Goal: Use online tool/utility: Utilize a website feature to perform a specific function

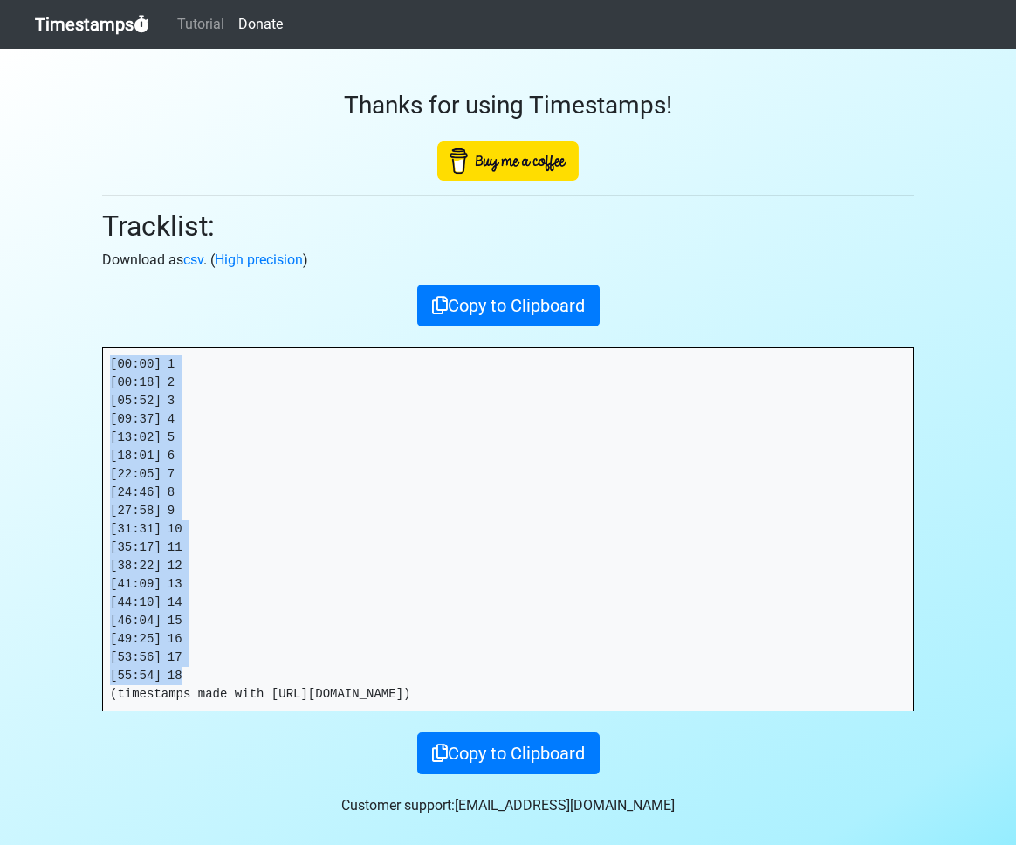
click at [96, 37] on link "Timestamps" at bounding box center [92, 24] width 114 height 35
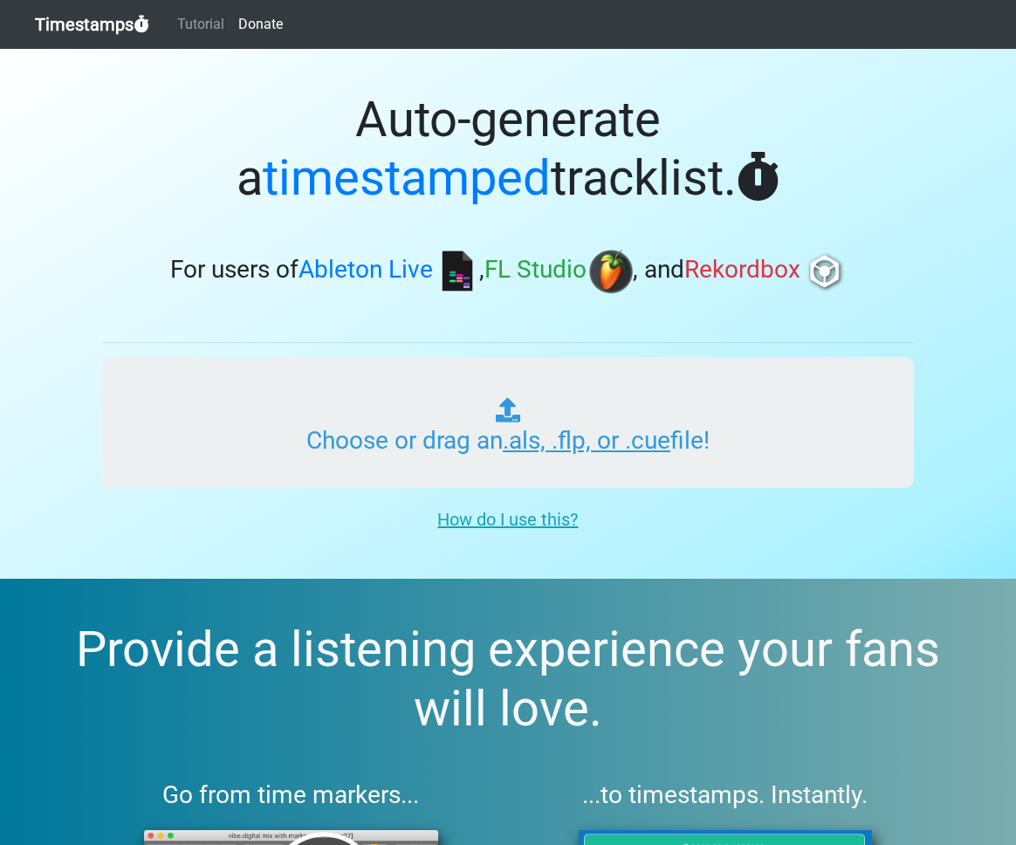
type input "C:\fakepath\PHOENIX RADIO #298 (WORLD).als"
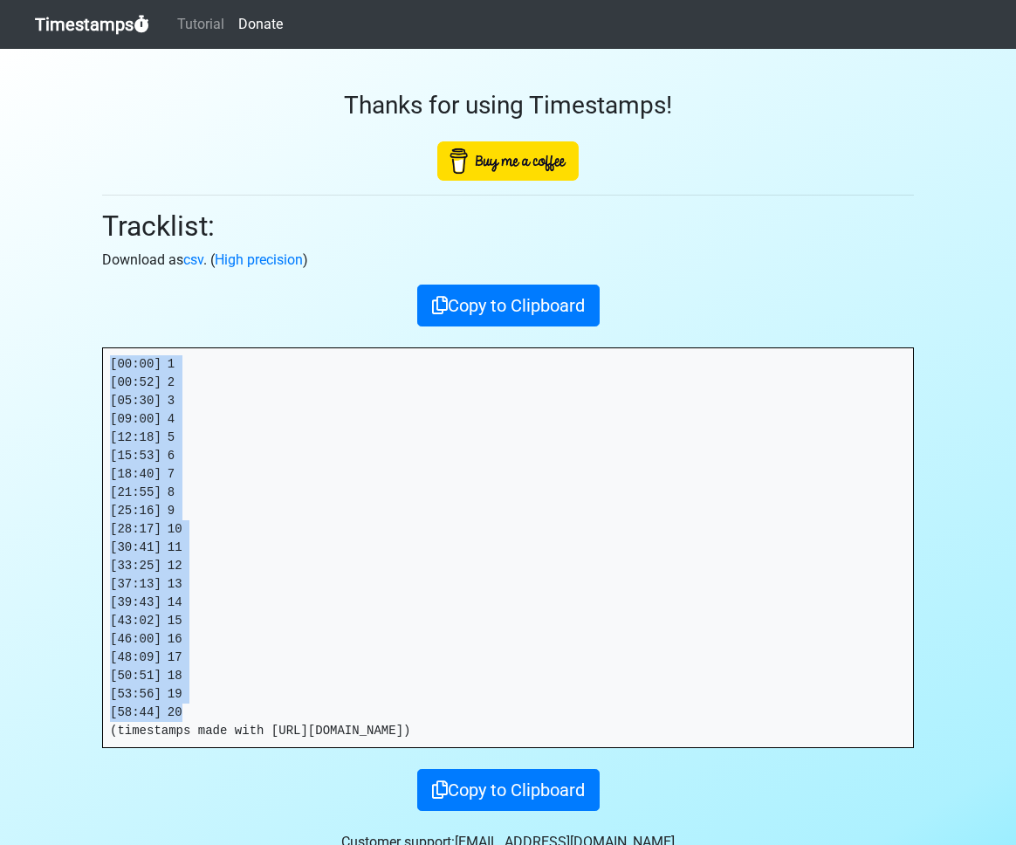
drag, startPoint x: 194, startPoint y: 709, endPoint x: 65, endPoint y: 361, distance: 371.6
click at [65, 361] on section "Thanks for using Timestamps! Tracklist: Download as csv . ( High precision ) Co…" at bounding box center [508, 468] width 1016 height 839
copy pre "[00:00] 1 [00:52] 2 [05:30] 3 [09:00] 4 [12:18] 5 [15:53] 6 [18:40] 7 [21:55] 8…"
